Goal: Information Seeking & Learning: Learn about a topic

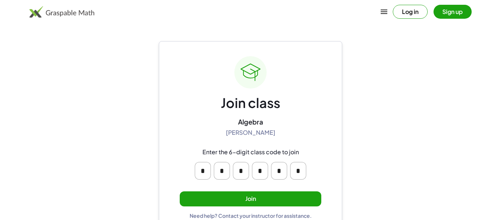
click at [244, 205] on button "Join" at bounding box center [251, 198] width 142 height 15
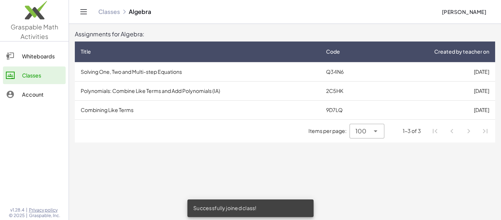
click at [198, 68] on td "Solving One, Two and Multi-step Equations" at bounding box center [197, 71] width 245 height 19
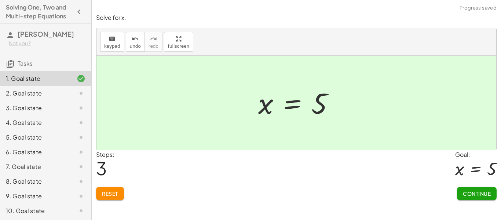
click at [48, 96] on div "2. Goal state" at bounding box center [35, 93] width 59 height 9
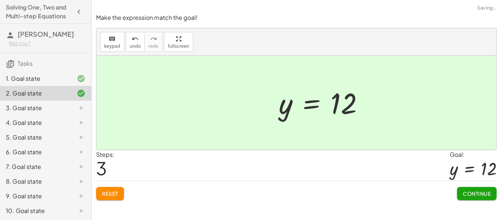
click at [47, 112] on div "3. Goal state" at bounding box center [35, 107] width 59 height 9
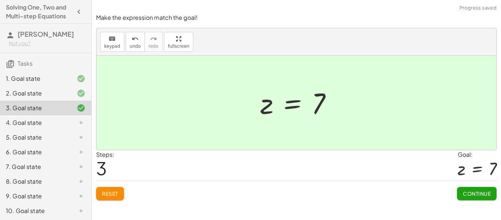
click at [52, 159] on div "5. Goal state" at bounding box center [45, 166] width 91 height 15
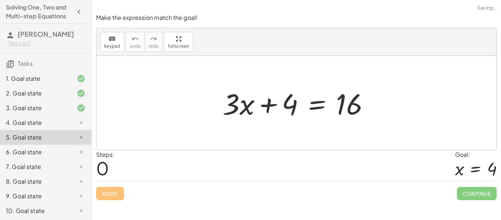
click at [68, 123] on div at bounding box center [75, 122] width 21 height 9
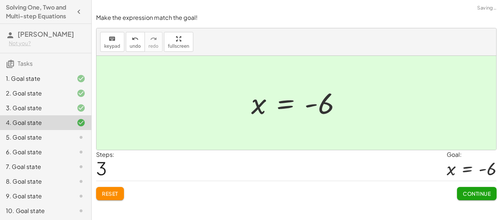
click at [47, 139] on div "5. Goal state" at bounding box center [35, 137] width 59 height 9
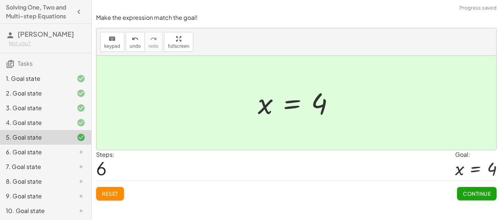
click at [24, 148] on div "6. Goal state" at bounding box center [35, 151] width 59 height 9
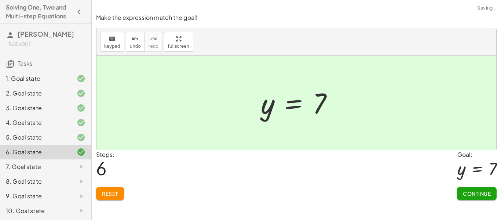
click at [32, 168] on div "7. Goal state" at bounding box center [35, 166] width 59 height 9
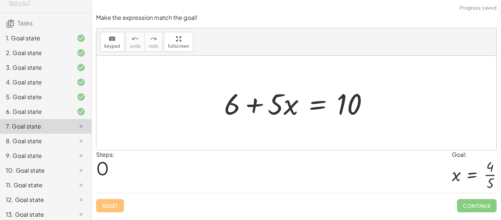
scroll to position [45, 0]
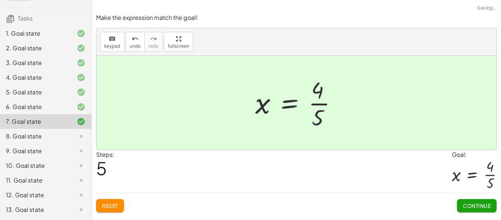
click at [33, 158] on div "8. Goal state" at bounding box center [45, 165] width 91 height 15
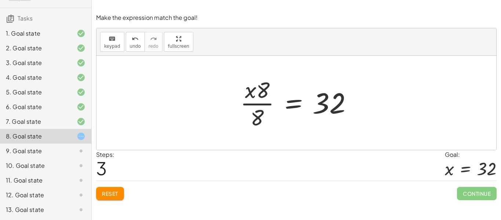
click at [114, 198] on button "Reset" at bounding box center [110, 193] width 28 height 13
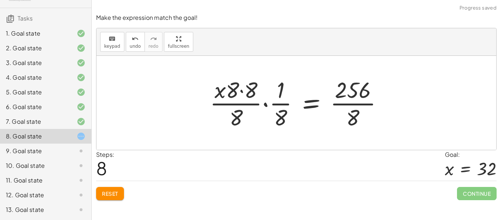
click at [116, 196] on span "Reset" at bounding box center [110, 193] width 16 height 7
click at [117, 198] on div "Reset Continue" at bounding box center [296, 190] width 401 height 19
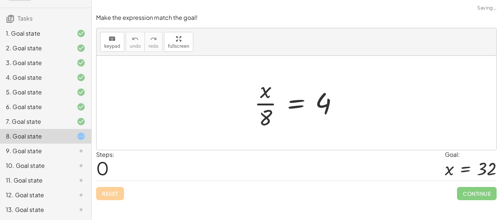
click at [117, 198] on div "Reset Continue" at bounding box center [296, 190] width 401 height 19
click at [48, 153] on div "9. Goal state" at bounding box center [35, 150] width 59 height 9
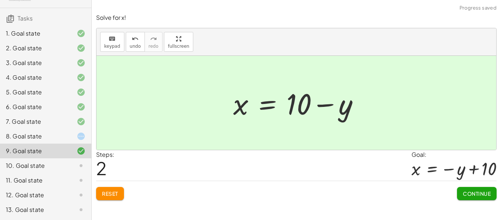
click at [47, 170] on div "10. Goal state" at bounding box center [35, 165] width 59 height 9
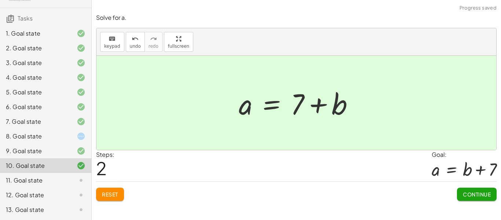
click at [55, 202] on div "11. Goal state" at bounding box center [45, 209] width 91 height 15
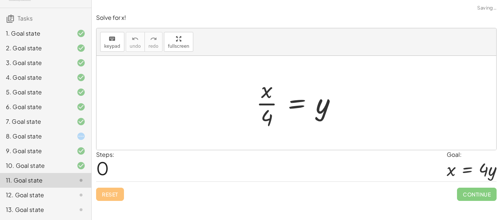
click at [69, 139] on div at bounding box center [75, 136] width 21 height 9
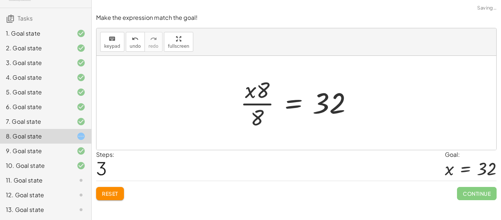
click at [59, 202] on div "11. Goal state" at bounding box center [45, 209] width 91 height 15
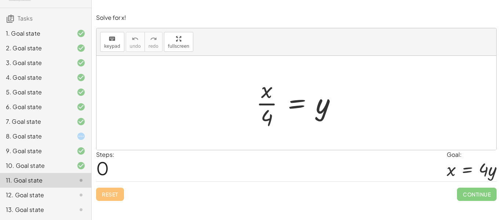
click at [68, 139] on div at bounding box center [75, 136] width 21 height 9
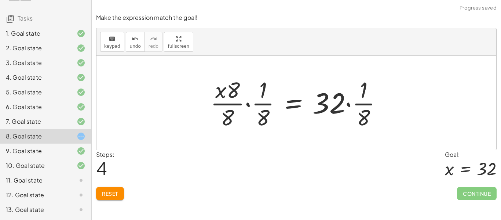
click at [114, 195] on span "Reset" at bounding box center [110, 193] width 16 height 7
click at [109, 197] on div "Reset Continue" at bounding box center [296, 190] width 401 height 19
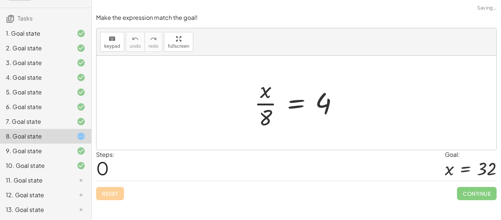
click at [110, 196] on div "Reset Continue" at bounding box center [296, 190] width 401 height 19
click at [113, 196] on div "Reset Continue" at bounding box center [296, 190] width 401 height 19
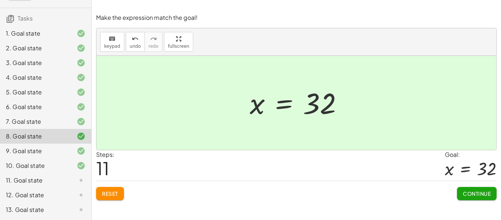
click at [36, 184] on div "11. Goal state" at bounding box center [35, 180] width 59 height 9
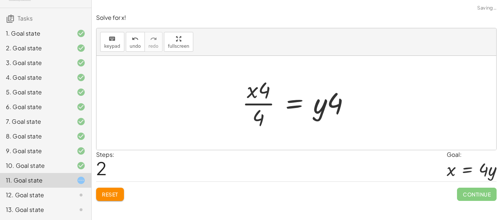
click at [112, 199] on button "Reset" at bounding box center [110, 193] width 28 height 13
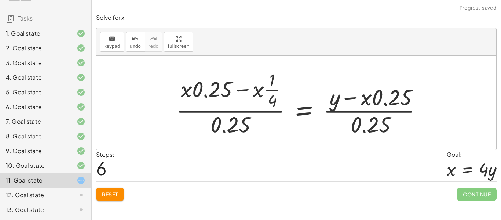
click at [107, 196] on span "Reset" at bounding box center [110, 194] width 16 height 7
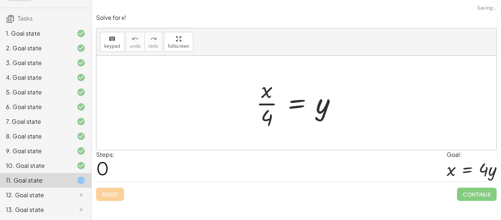
click at [111, 193] on div "Reset Continue" at bounding box center [296, 190] width 401 height 19
click at [108, 194] on div "Reset Continue" at bounding box center [296, 190] width 401 height 19
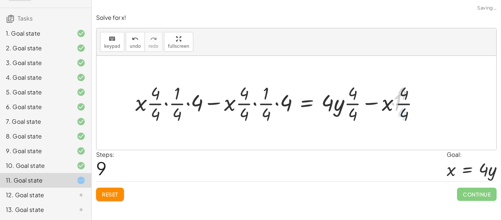
click at [112, 197] on span "Reset" at bounding box center [110, 194] width 16 height 7
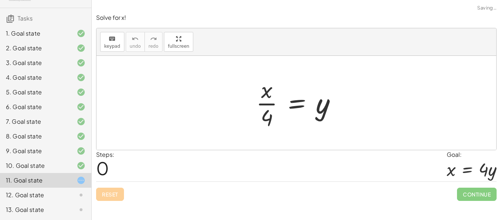
click at [120, 198] on div "Reset Continue" at bounding box center [296, 190] width 401 height 19
click at [46, 196] on div "12. Goal state" at bounding box center [35, 194] width 59 height 9
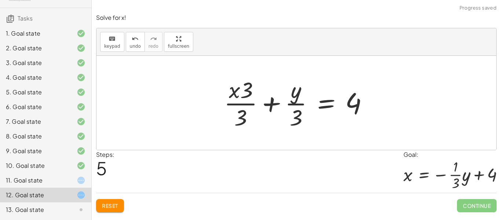
click at [120, 211] on button "Reset" at bounding box center [110, 205] width 28 height 13
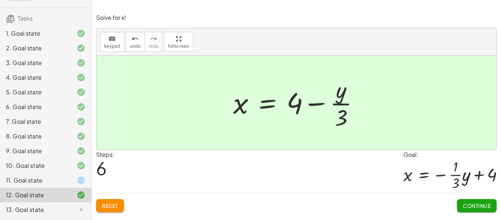
click at [34, 180] on div "11. Goal state" at bounding box center [35, 180] width 59 height 9
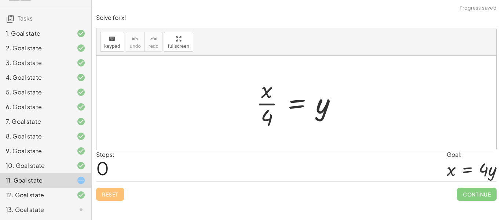
click at [37, 210] on div "13. Goal state" at bounding box center [35, 209] width 59 height 9
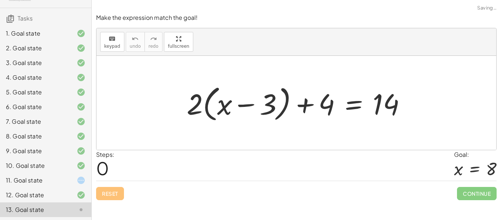
click at [38, 184] on div "11. Goal state" at bounding box center [35, 180] width 59 height 9
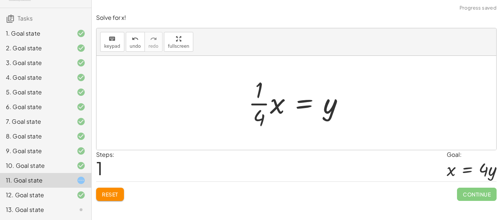
click at [107, 195] on span "Reset" at bounding box center [110, 194] width 16 height 7
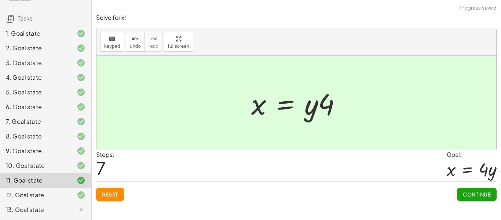
click at [36, 212] on div "13. Goal state" at bounding box center [35, 209] width 59 height 9
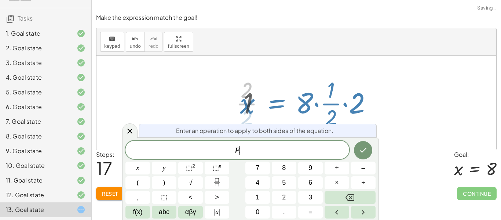
scroll to position [0, 0]
click at [130, 135] on icon at bounding box center [129, 131] width 9 height 9
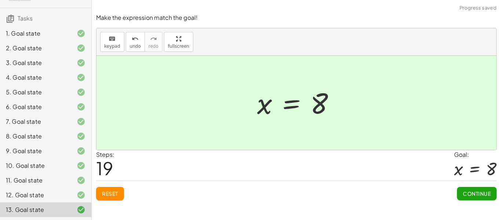
scroll to position [0, 0]
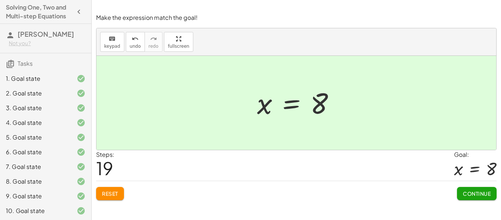
click at [479, 196] on span "Continue" at bounding box center [477, 193] width 28 height 7
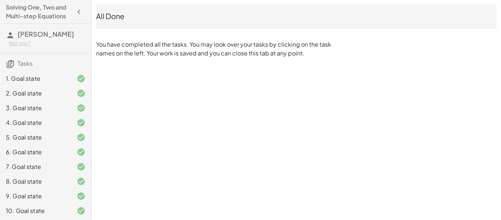
click at [62, 11] on h4 "Solving One, Two and Multi-step Equations" at bounding box center [39, 12] width 66 height 18
click at [73, 16] on button "button" at bounding box center [78, 11] width 13 height 13
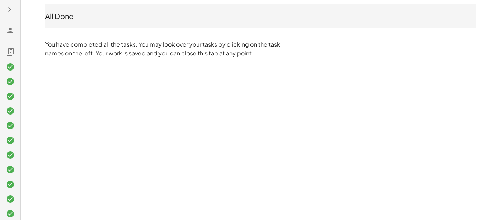
click at [7, 29] on icon at bounding box center [10, 30] width 9 height 9
click at [11, 11] on icon "button" at bounding box center [9, 9] width 9 height 9
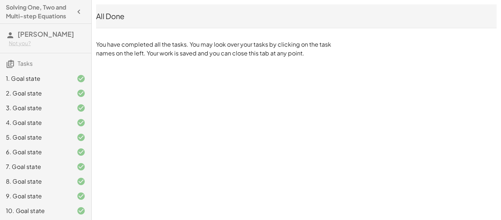
click at [83, 11] on icon "button" at bounding box center [78, 11] width 9 height 9
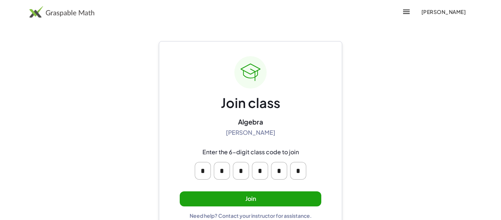
click at [224, 209] on div "Join class Algebra [PERSON_NAME] Enter the 6-digit class code to join * * * * *…" at bounding box center [251, 137] width 142 height 163
click at [223, 205] on button "Join" at bounding box center [251, 198] width 142 height 15
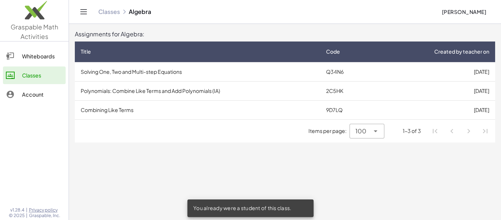
click at [170, 90] on td "Polynomials: Combine Like Terms and Add Polynomials (IA)" at bounding box center [197, 90] width 245 height 19
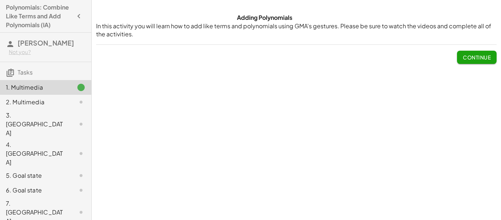
click at [300, 82] on div "Adding Polynomials In this activity you will learn how to add like terms and po…" at bounding box center [296, 110] width 409 height 220
click at [468, 58] on span "Continue" at bounding box center [477, 57] width 28 height 7
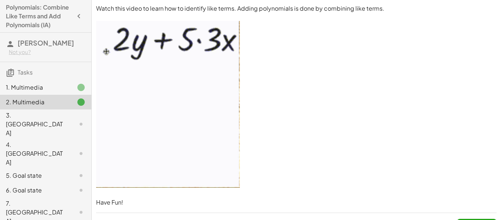
scroll to position [17, 0]
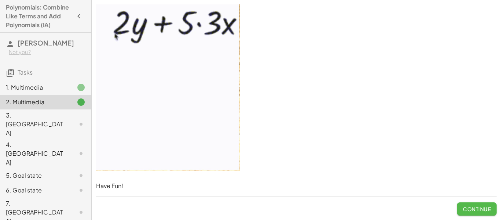
click at [477, 206] on span "Continue" at bounding box center [477, 208] width 28 height 7
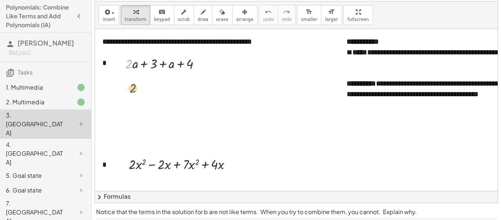
drag, startPoint x: 132, startPoint y: 65, endPoint x: 137, endPoint y: 103, distance: 37.7
drag, startPoint x: 173, startPoint y: 65, endPoint x: 137, endPoint y: 65, distance: 36.3
drag, startPoint x: 164, startPoint y: 82, endPoint x: 185, endPoint y: 84, distance: 21.0
click at [185, 84] on div at bounding box center [166, 81] width 88 height 18
click at [181, 99] on div at bounding box center [181, 101] width 6 height 6
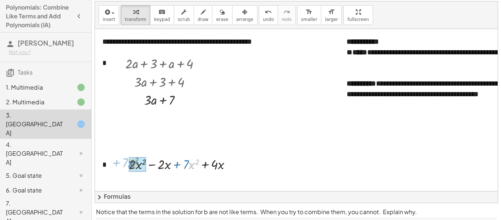
drag, startPoint x: 189, startPoint y: 164, endPoint x: 128, endPoint y: 162, distance: 61.3
click at [128, 162] on div "· x 2 + · 7 + · 2 · x 2 − · 2 · x + · 7 · x 2 + · 4 · x" at bounding box center [178, 164] width 120 height 22
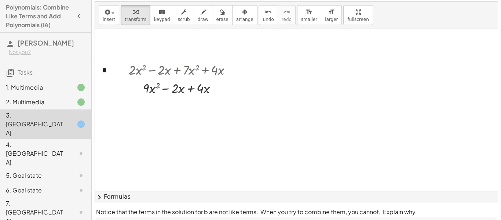
scroll to position [99, 0]
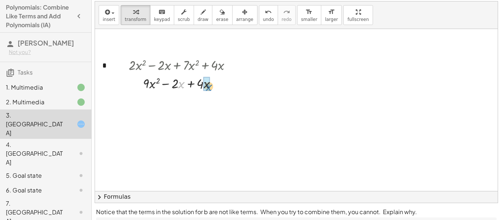
drag, startPoint x: 182, startPoint y: 84, endPoint x: 209, endPoint y: 86, distance: 27.6
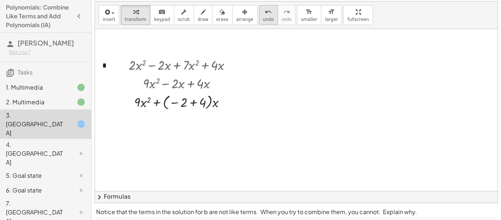
click at [265, 14] on icon "undo" at bounding box center [268, 12] width 7 height 9
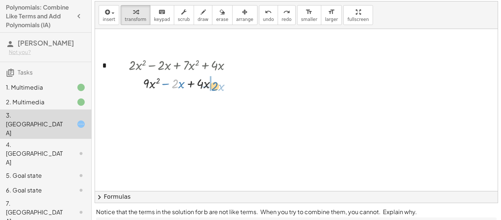
drag, startPoint x: 174, startPoint y: 85, endPoint x: 213, endPoint y: 88, distance: 39.7
click at [213, 88] on div at bounding box center [183, 83] width 98 height 18
click at [181, 102] on div at bounding box center [183, 101] width 116 height 18
drag, startPoint x: 203, startPoint y: 103, endPoint x: 177, endPoint y: 104, distance: 26.1
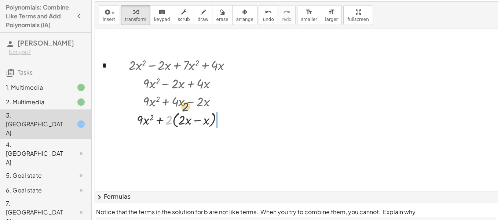
drag, startPoint x: 170, startPoint y: 120, endPoint x: 192, endPoint y: 111, distance: 23.6
click at [192, 111] on div at bounding box center [183, 119] width 116 height 20
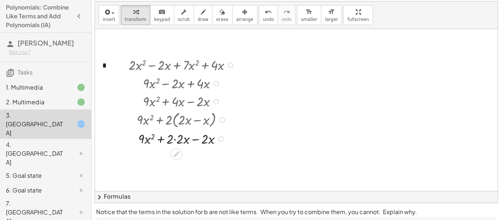
click at [177, 140] on div at bounding box center [183, 138] width 116 height 18
click at [183, 101] on div at bounding box center [183, 101] width 106 height 18
click at [192, 157] on div at bounding box center [183, 156] width 116 height 18
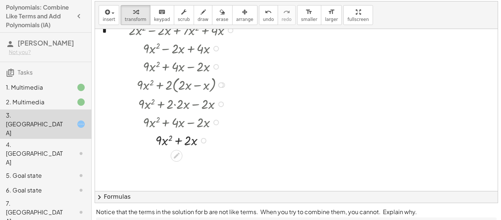
scroll to position [140, 0]
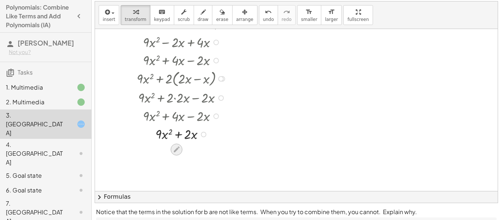
click at [177, 146] on icon at bounding box center [177, 149] width 8 height 8
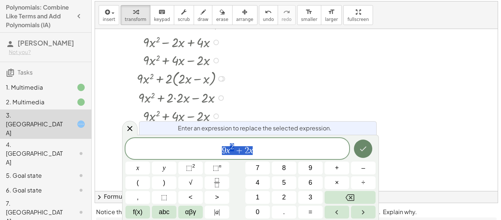
click at [360, 150] on icon "Done" at bounding box center [363, 148] width 9 height 9
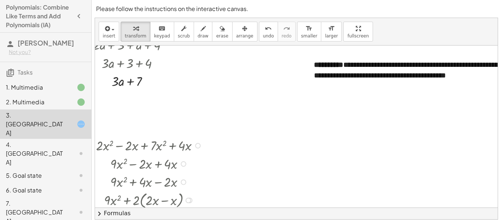
scroll to position [35, 0]
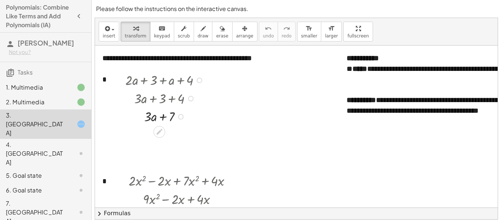
click at [161, 117] on div at bounding box center [166, 116] width 88 height 18
click at [179, 118] on div at bounding box center [181, 117] width 6 height 6
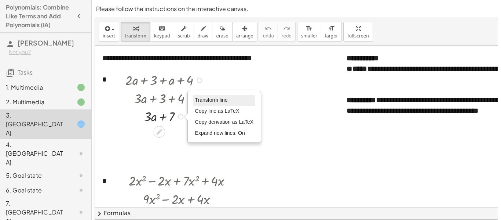
click at [230, 102] on li "Transform line" at bounding box center [224, 100] width 62 height 11
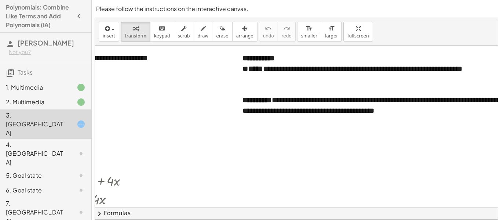
scroll to position [0, 132]
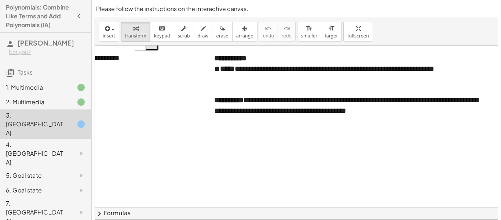
click at [151, 45] on span "+" at bounding box center [152, 44] width 4 height 6
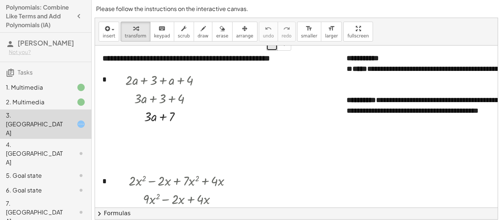
click at [276, 45] on button "-" at bounding box center [271, 44] width 11 height 12
click at [280, 47] on button "+" at bounding box center [284, 44] width 14 height 12
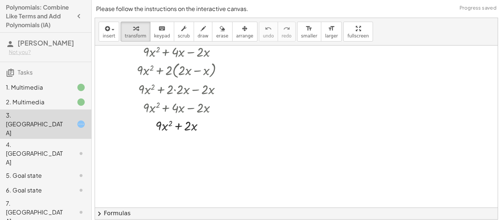
scroll to position [171, 0]
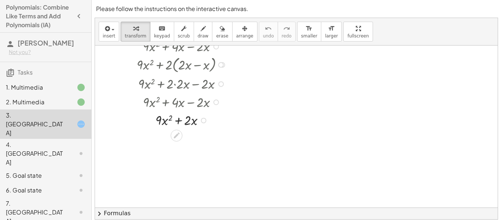
click at [166, 118] on div at bounding box center [183, 119] width 116 height 18
click at [182, 117] on div at bounding box center [183, 119] width 116 height 18
click at [77, 149] on icon at bounding box center [81, 153] width 9 height 9
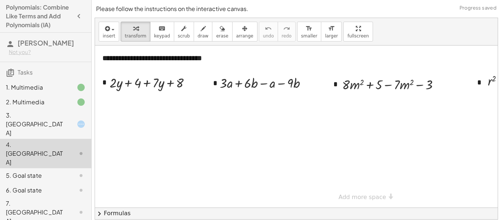
click at [379, 196] on div "**********" at bounding box center [360, 126] width 531 height 162
